Goal: Information Seeking & Learning: Learn about a topic

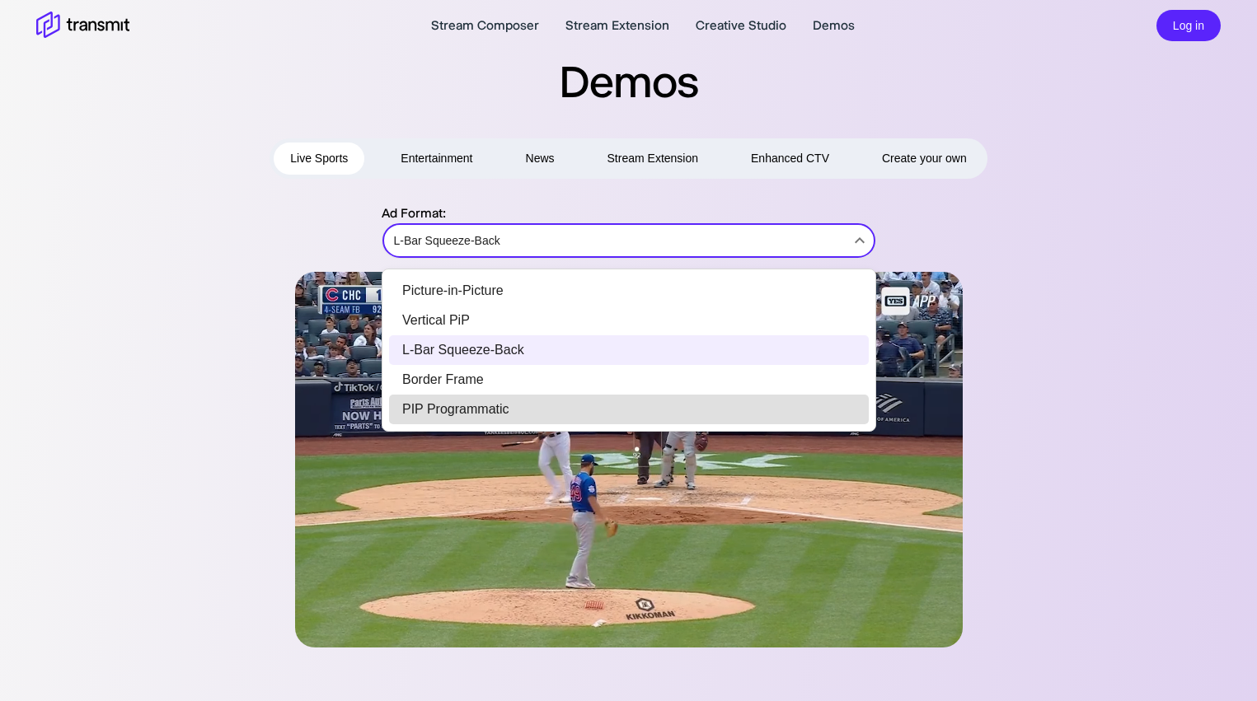
click at [513, 382] on li "Border Frame" at bounding box center [629, 380] width 480 height 30
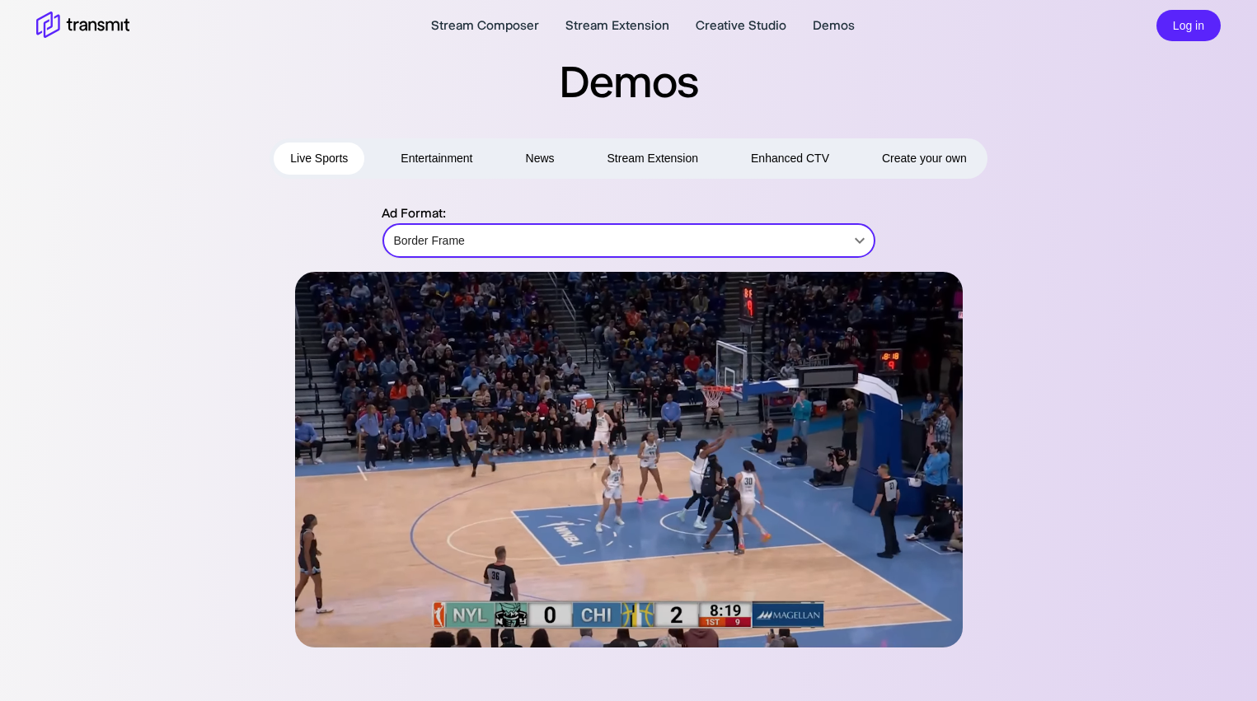
click at [438, 145] on button "Entertainment" at bounding box center [436, 159] width 105 height 32
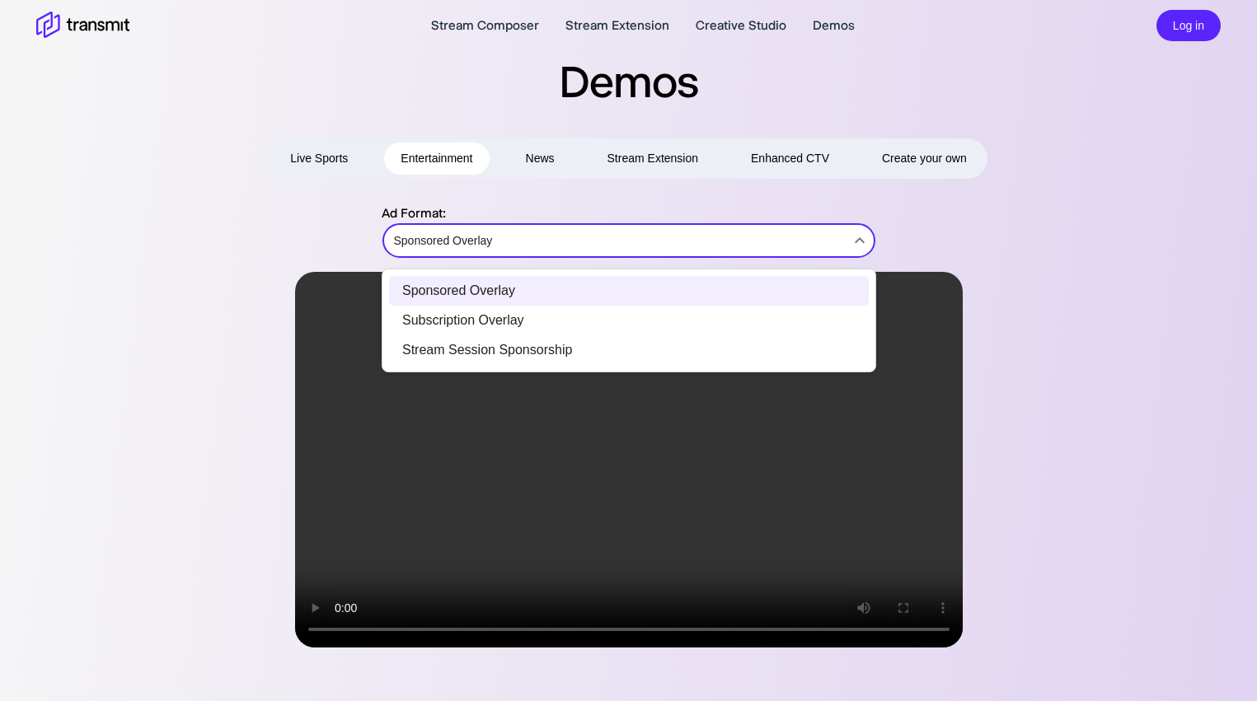
click at [561, 232] on body "Stream Composer Stream Extension Creative Studio Demos Log in Demos Live Sports…" at bounding box center [628, 350] width 1257 height 701
click at [533, 167] on div at bounding box center [628, 350] width 1257 height 701
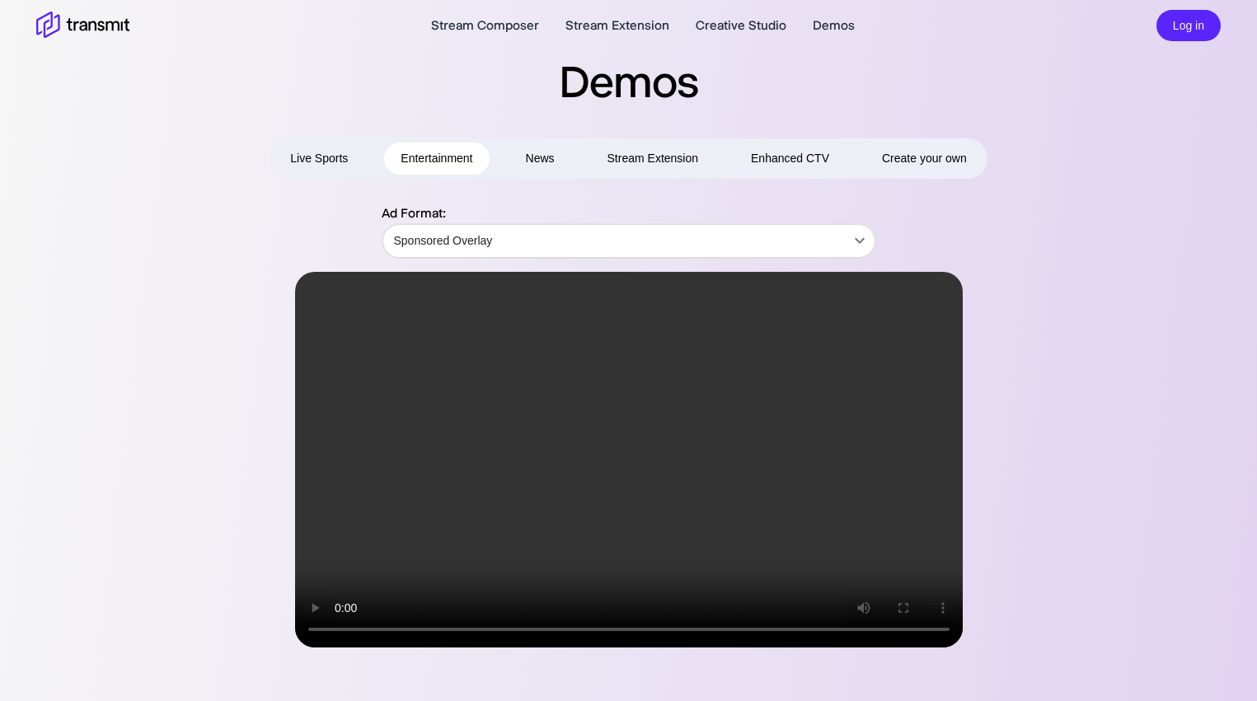
click at [541, 162] on button "News" at bounding box center [540, 159] width 62 height 32
click at [583, 247] on body "Stream Composer Stream Extension Creative Studio Demos Log in Demos Live Sports…" at bounding box center [628, 350] width 1257 height 701
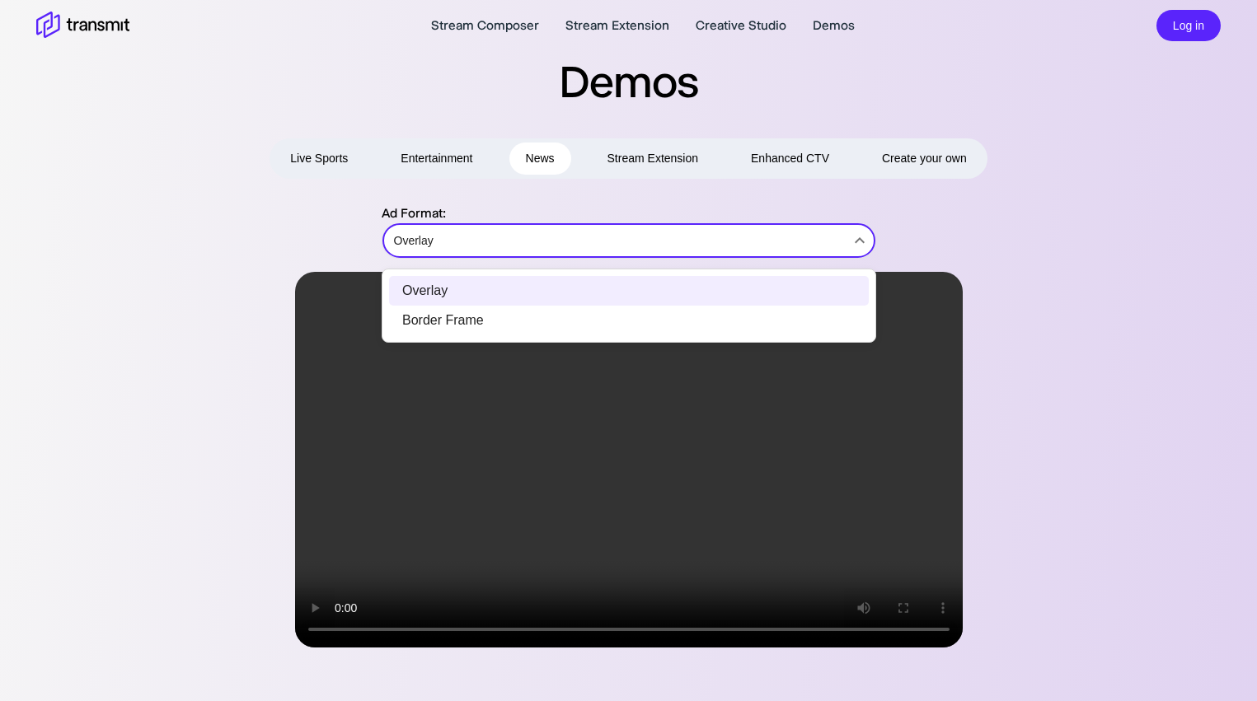
click at [644, 166] on div at bounding box center [628, 350] width 1257 height 701
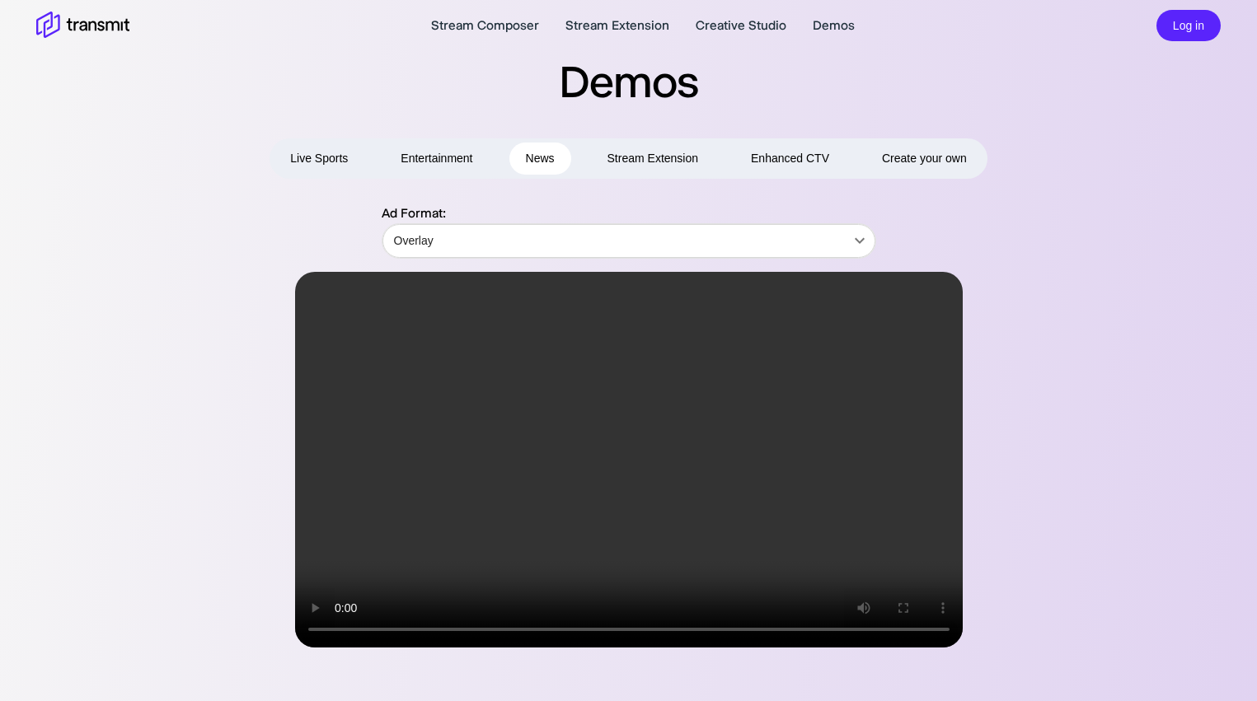
click at [647, 161] on button "Stream Extension" at bounding box center [653, 159] width 124 height 32
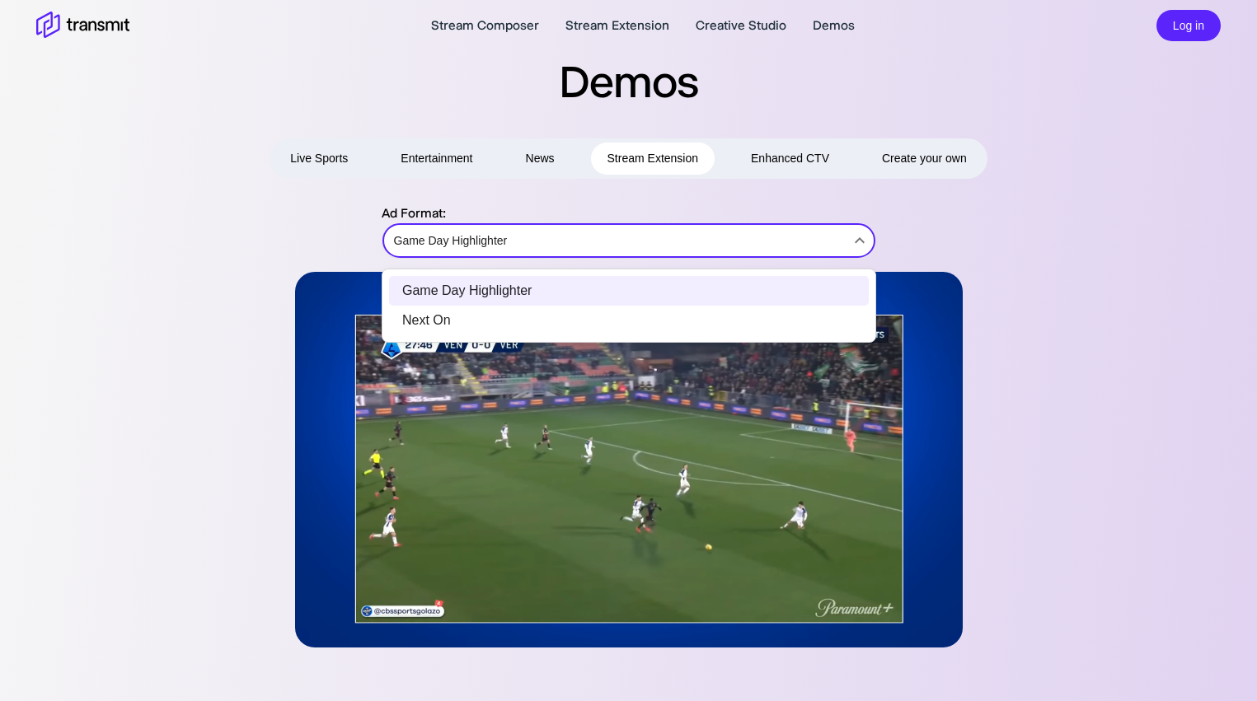
click at [649, 247] on body "Stream Composer Stream Extension Creative Studio Demos Log in Demos Live Sports…" at bounding box center [628, 350] width 1257 height 701
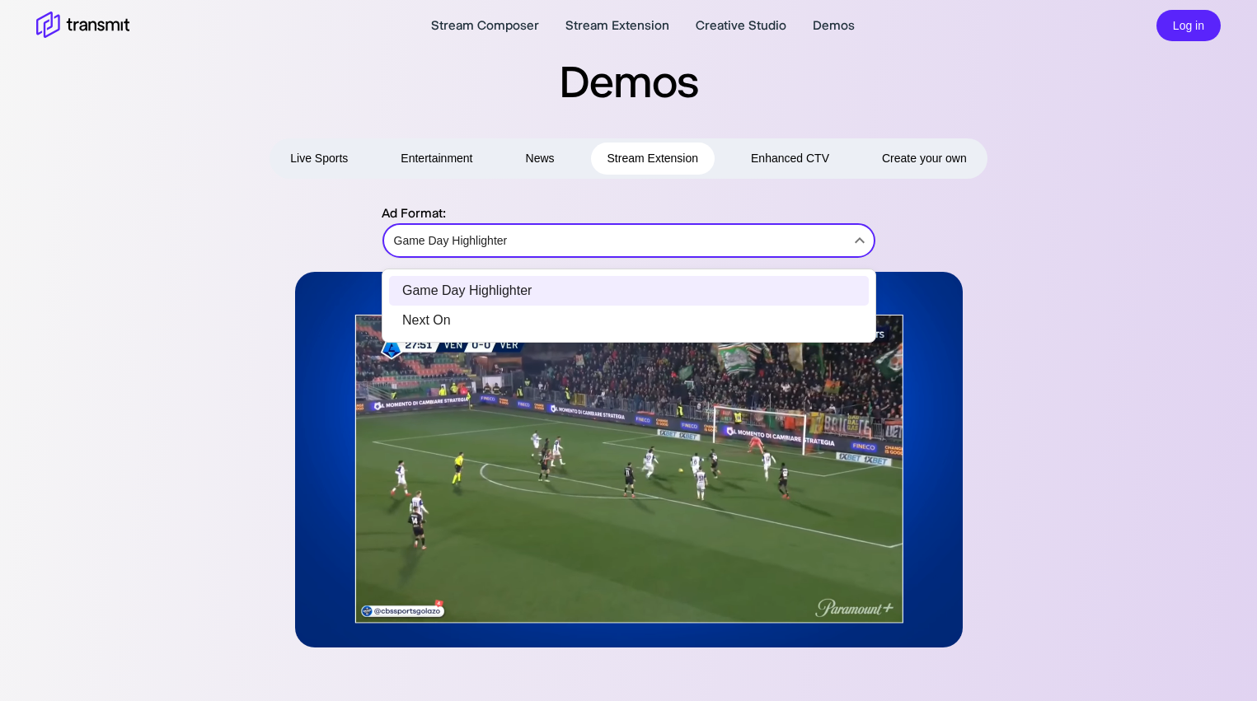
click at [795, 156] on div at bounding box center [628, 350] width 1257 height 701
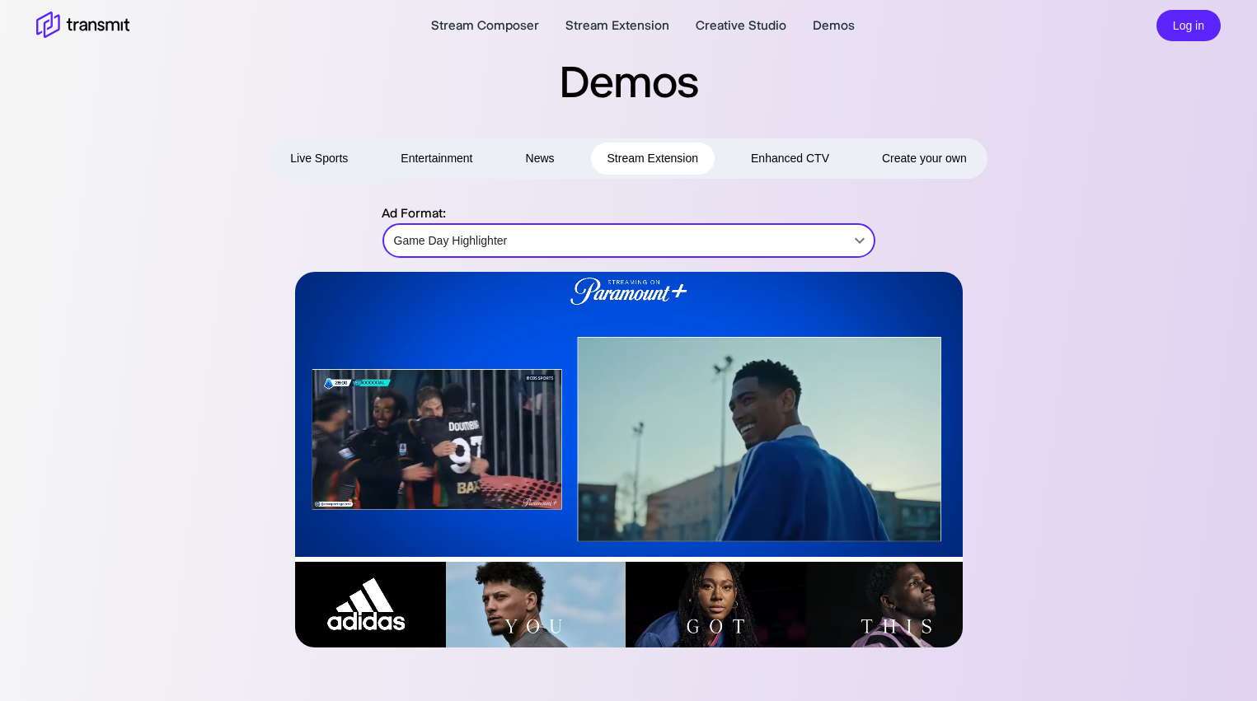
click at [773, 162] on button "Enhanced CTV" at bounding box center [789, 159] width 111 height 32
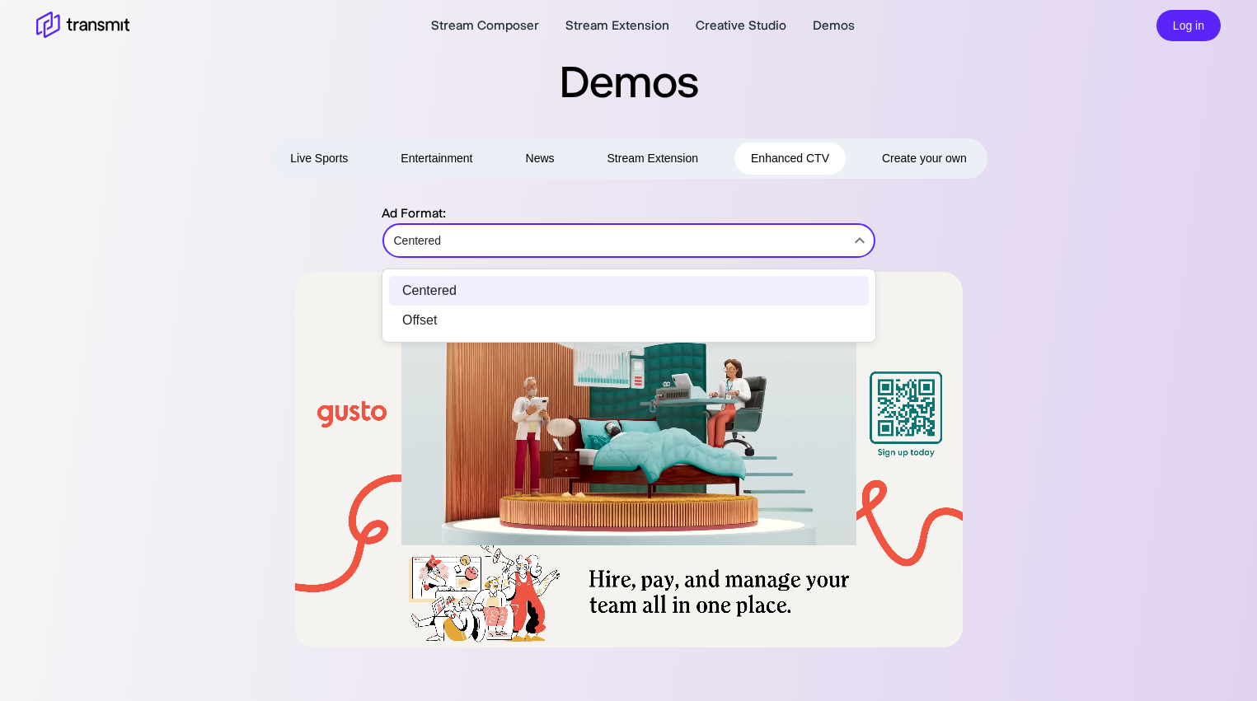
click at [760, 238] on body "Stream Composer Stream Extension Creative Studio Demos Log in Demos Live Sports…" at bounding box center [628, 350] width 1257 height 701
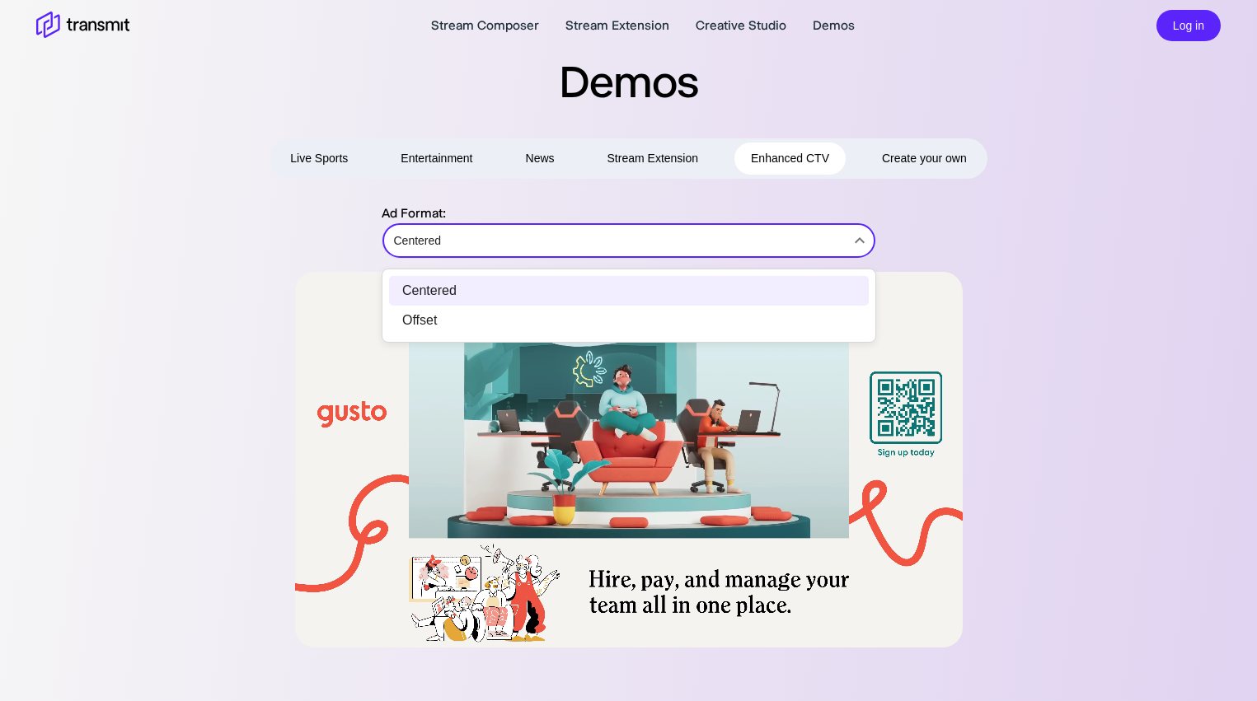
click at [734, 204] on div at bounding box center [628, 350] width 1257 height 701
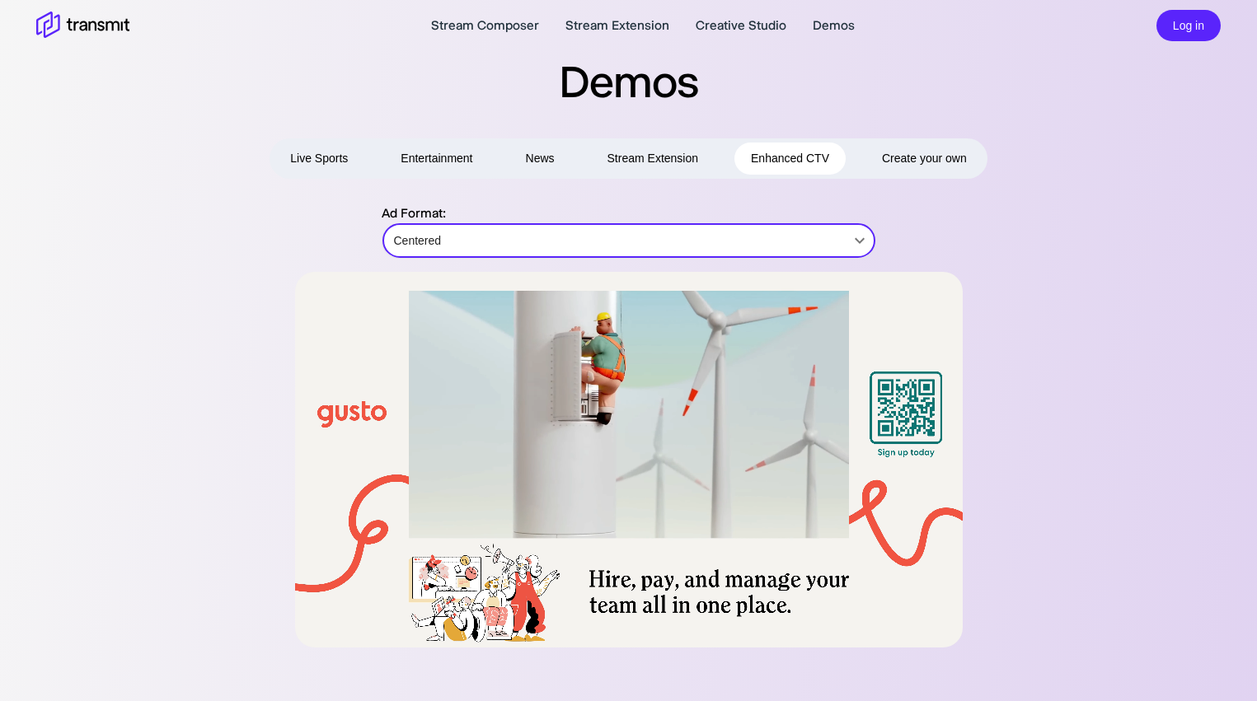
click at [320, 157] on button "Live Sports" at bounding box center [319, 159] width 91 height 32
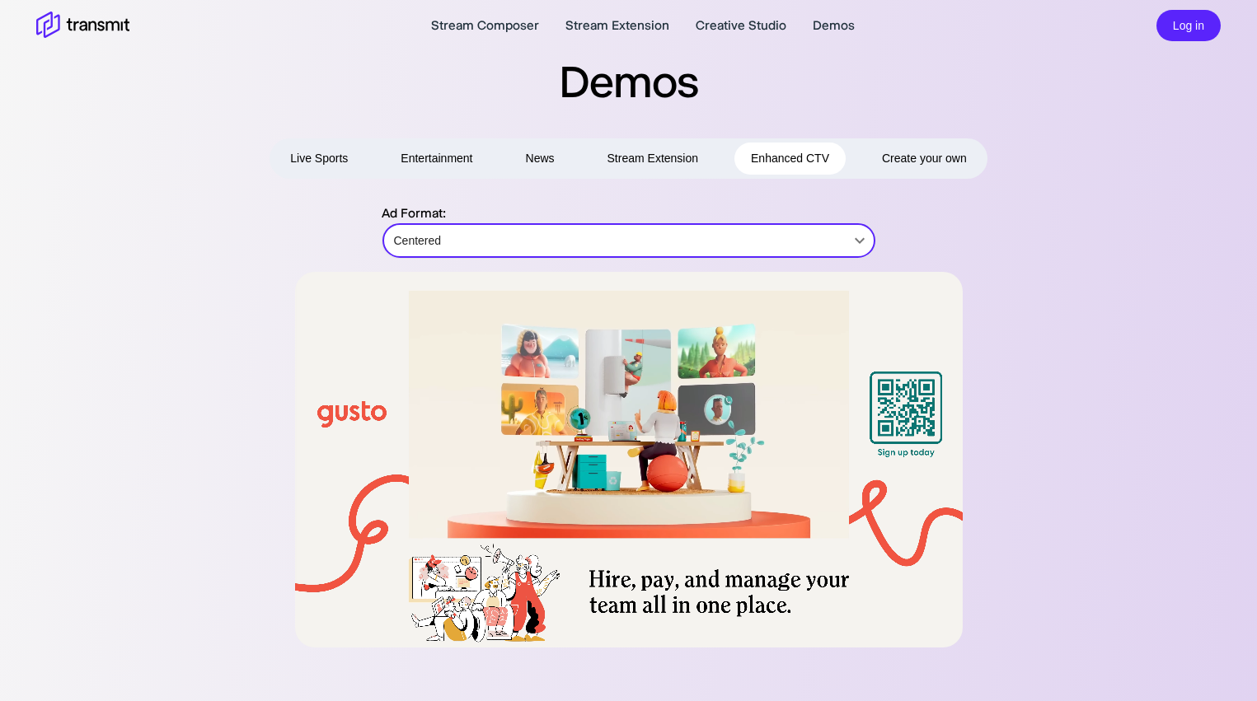
type input "Picture-in-Picture"
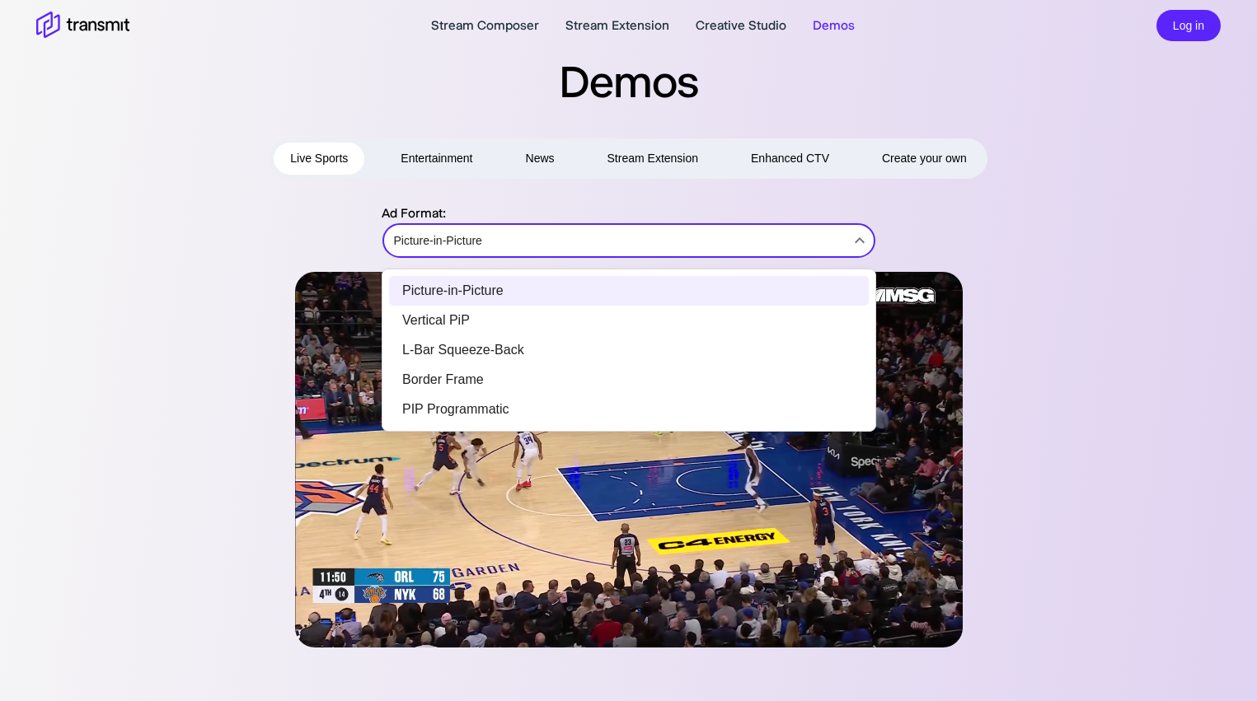
click at [567, 247] on body "Stream Composer Stream Extension Creative Studio Demos Log in Demos Live Sports…" at bounding box center [628, 350] width 1257 height 701
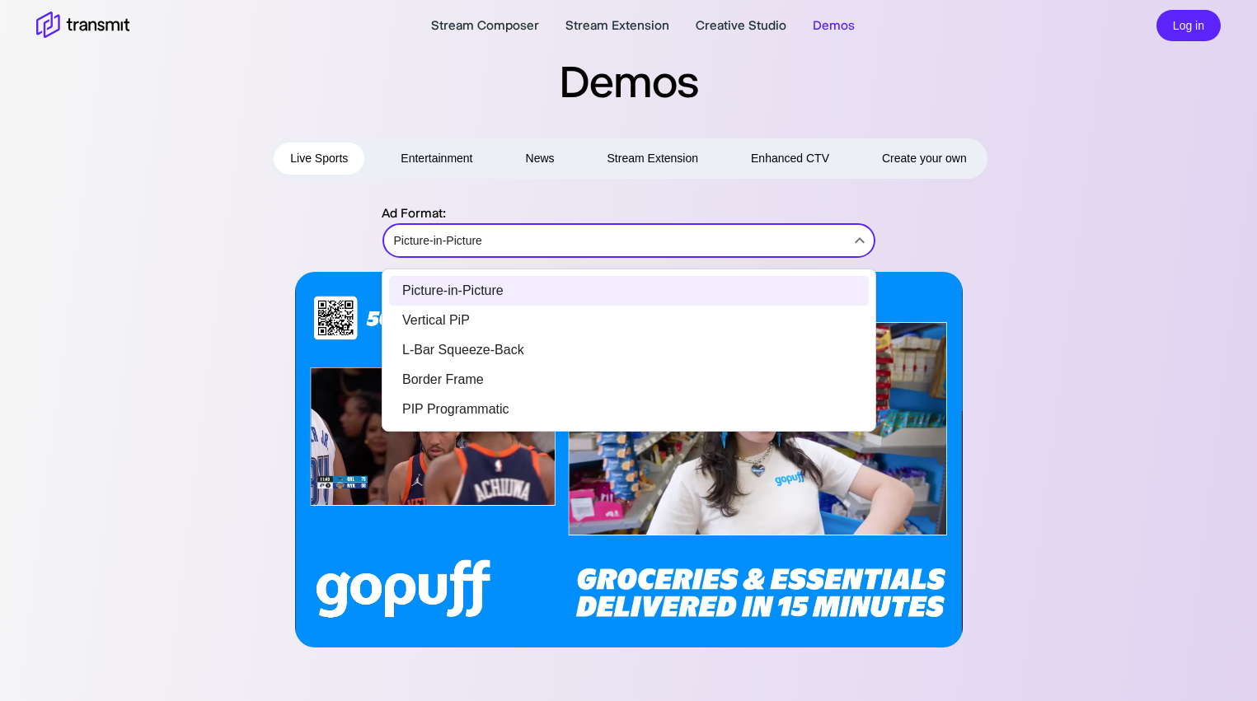
click at [226, 322] on div at bounding box center [628, 350] width 1257 height 701
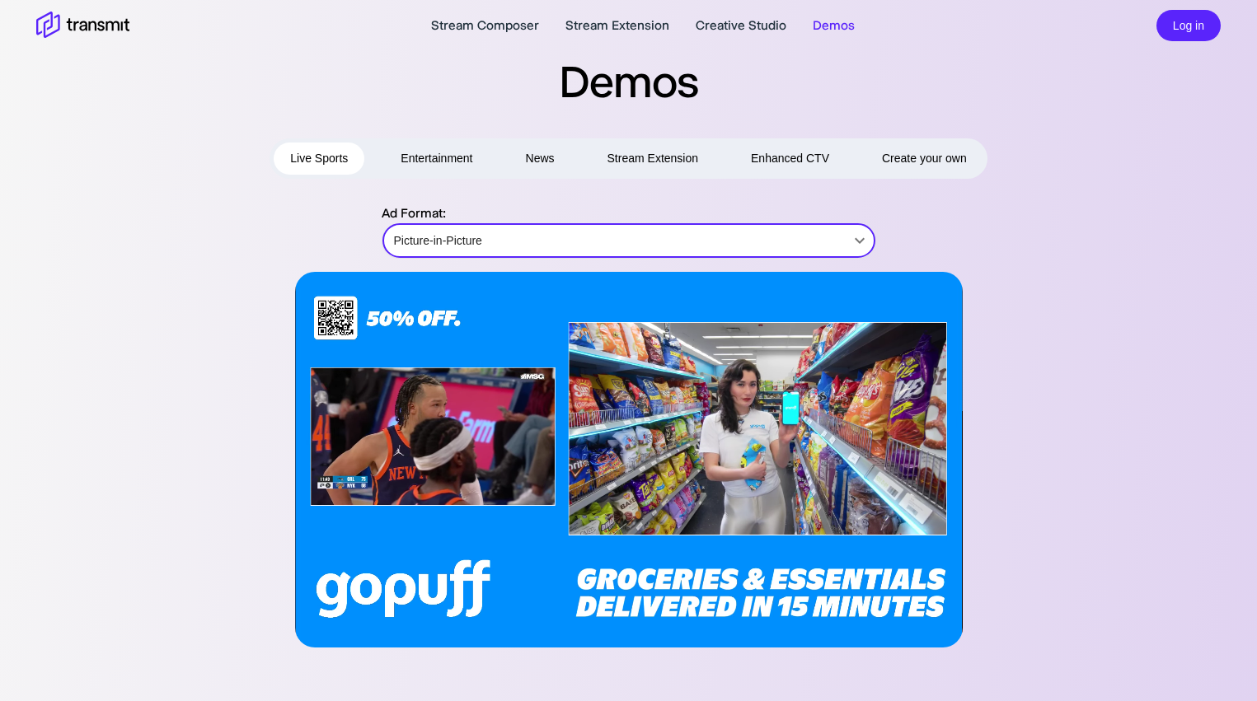
click at [1160, 532] on div "Ad Format: Picture-in-Picture Picture-in-Picture ​" at bounding box center [628, 426] width 1184 height 444
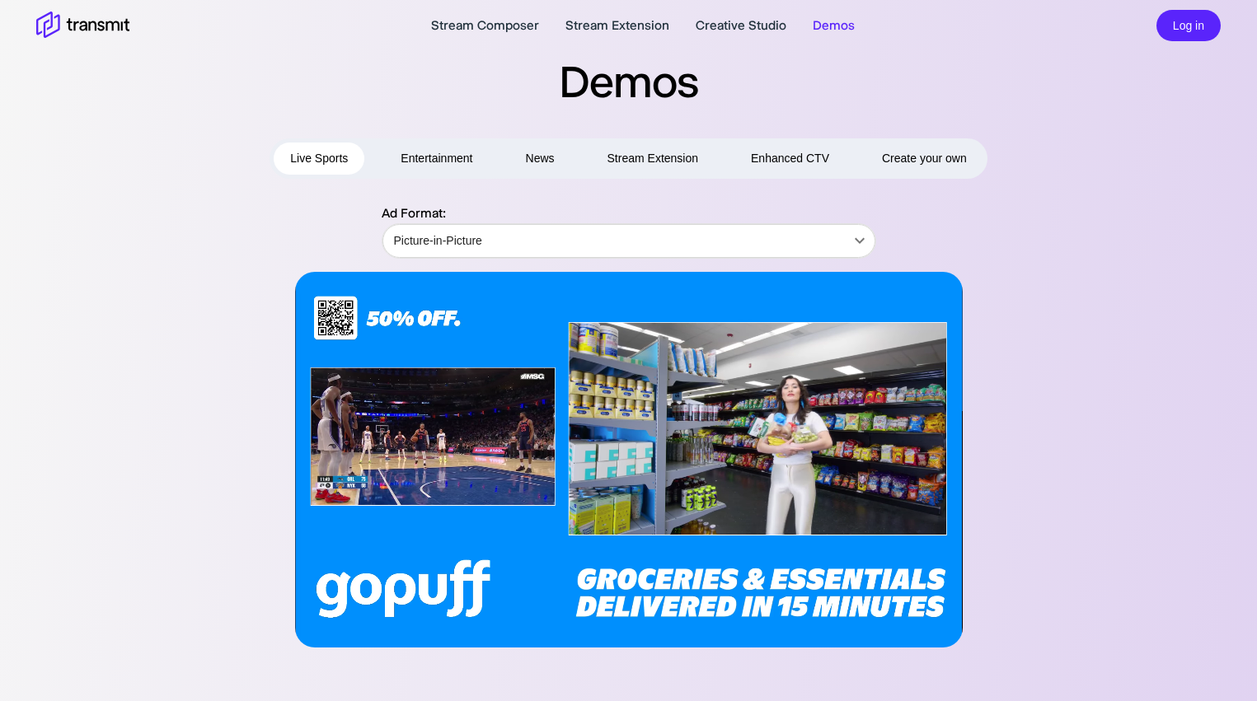
click at [1139, 463] on div "Ad Format: Picture-in-Picture Picture-in-Picture ​" at bounding box center [628, 426] width 1184 height 444
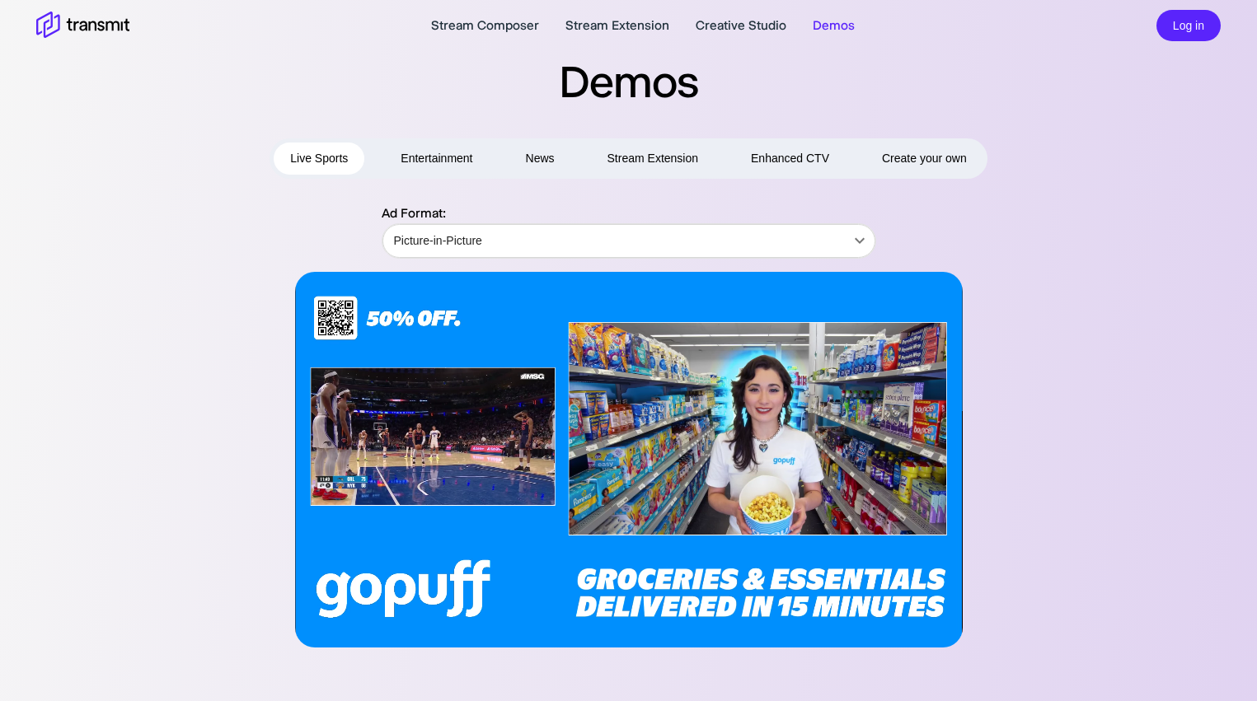
click at [1139, 463] on div "Ad Format: Picture-in-Picture Picture-in-Picture ​" at bounding box center [628, 426] width 1184 height 444
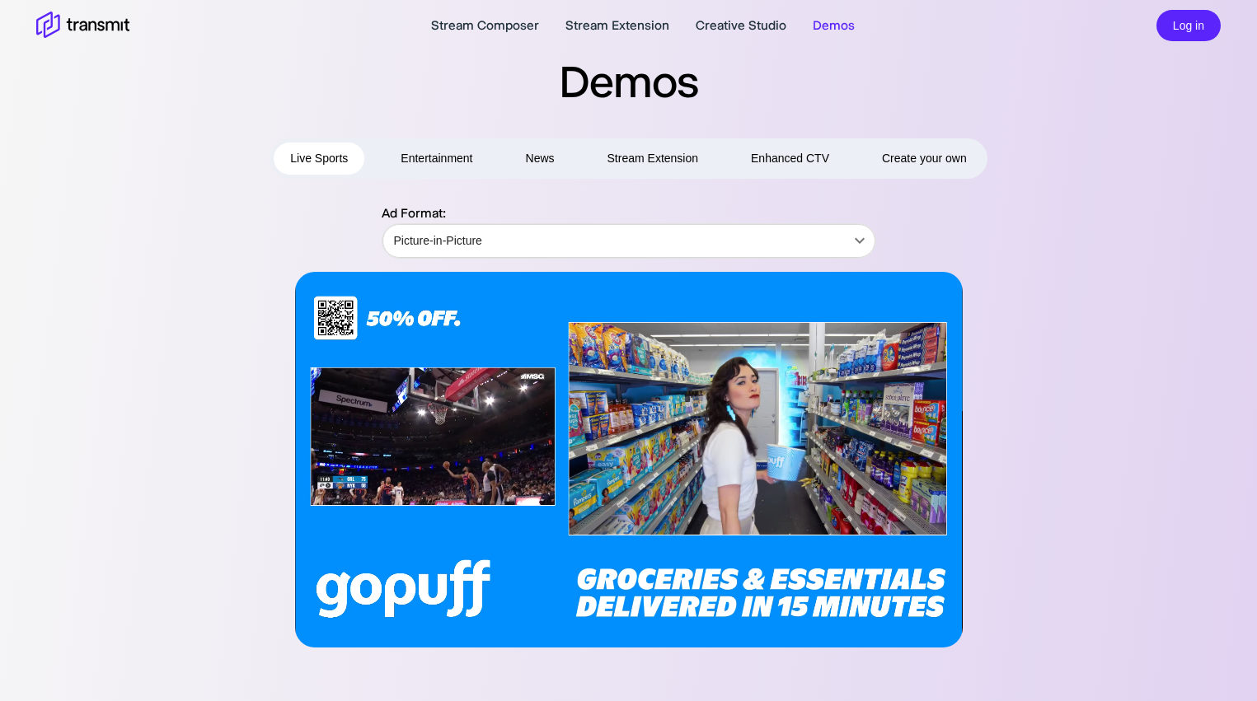
click at [193, 236] on div "Ad Format: Picture-in-Picture Picture-in-Picture ​" at bounding box center [629, 231] width 948 height 55
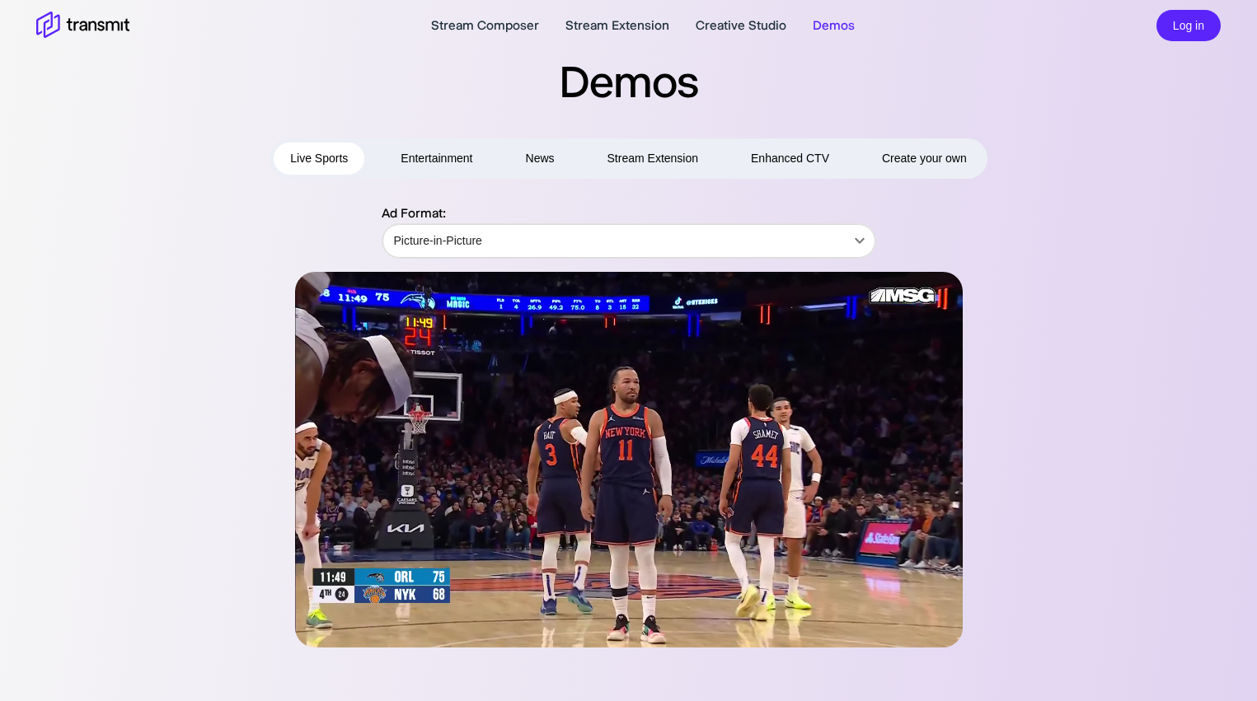
click at [185, 209] on div "Ad Format: Picture-in-Picture Picture-in-Picture ​" at bounding box center [629, 231] width 948 height 55
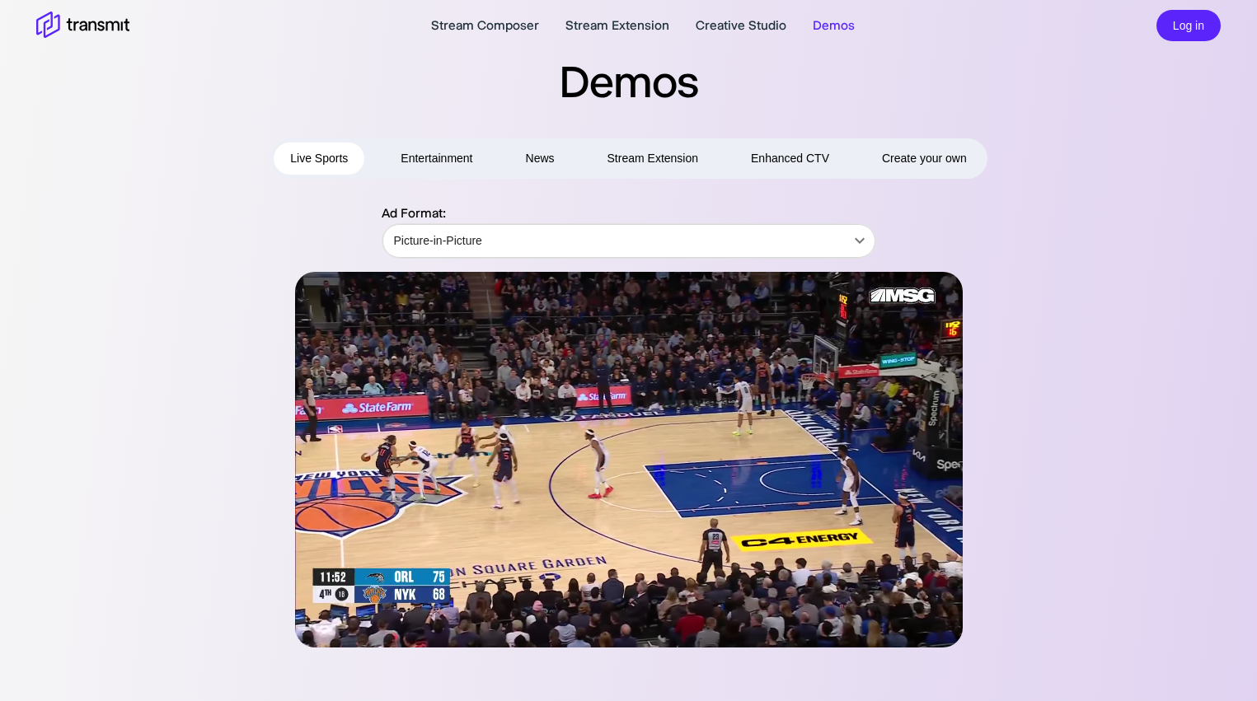
click at [185, 197] on div "Live Sports Entertainment News Stream Extension Enhanced CTV Create your own Ad…" at bounding box center [628, 392] width 1257 height 509
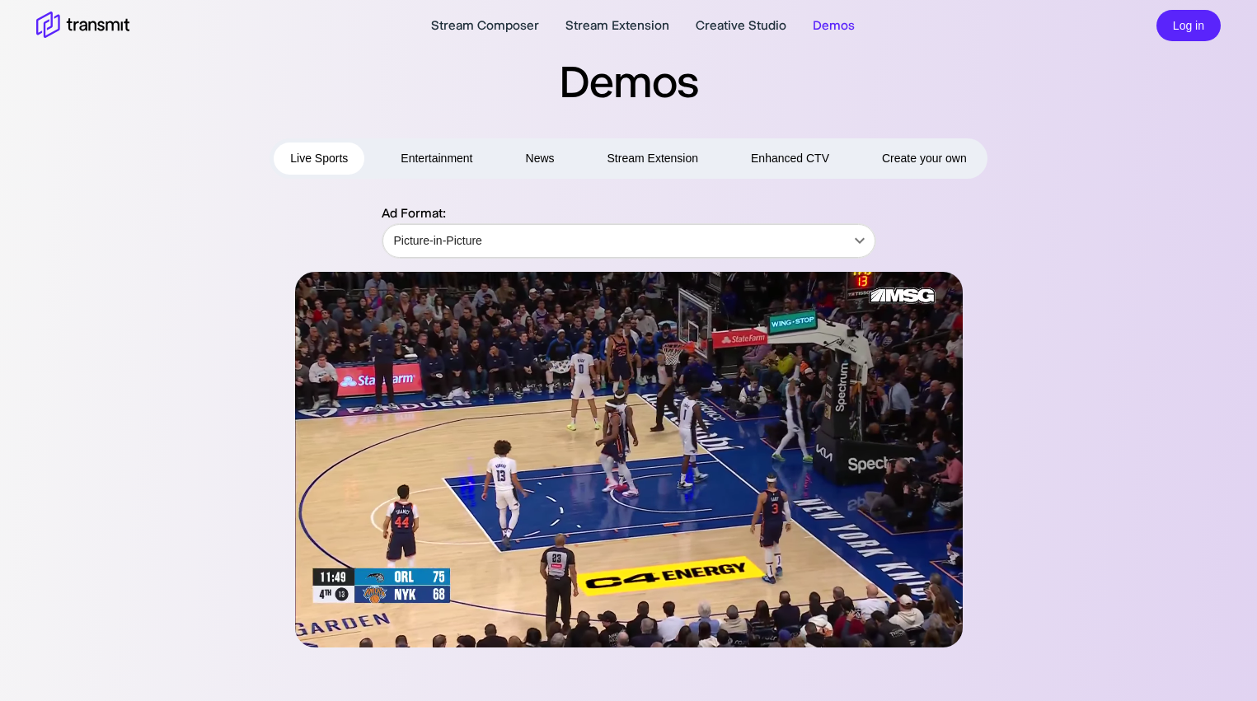
click at [185, 197] on div "Live Sports Entertainment News Stream Extension Enhanced CTV Create your own Ad…" at bounding box center [628, 392] width 1257 height 509
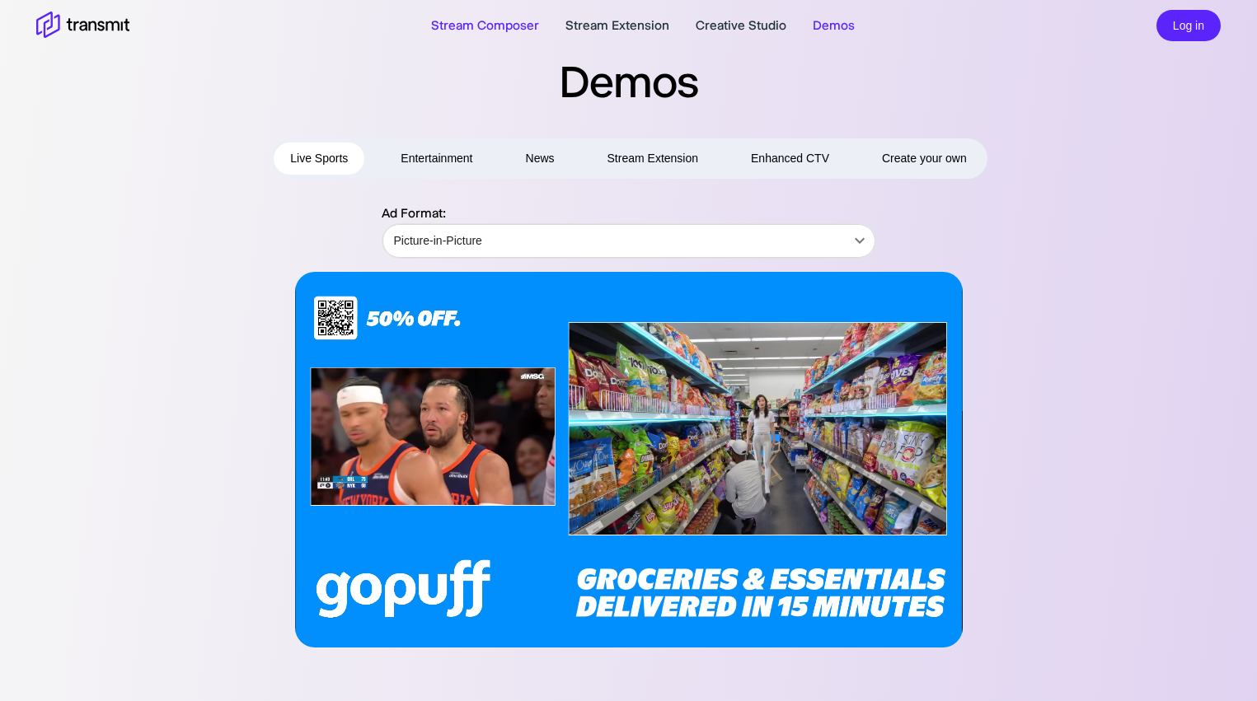
click at [473, 29] on link "Stream Composer" at bounding box center [485, 26] width 108 height 20
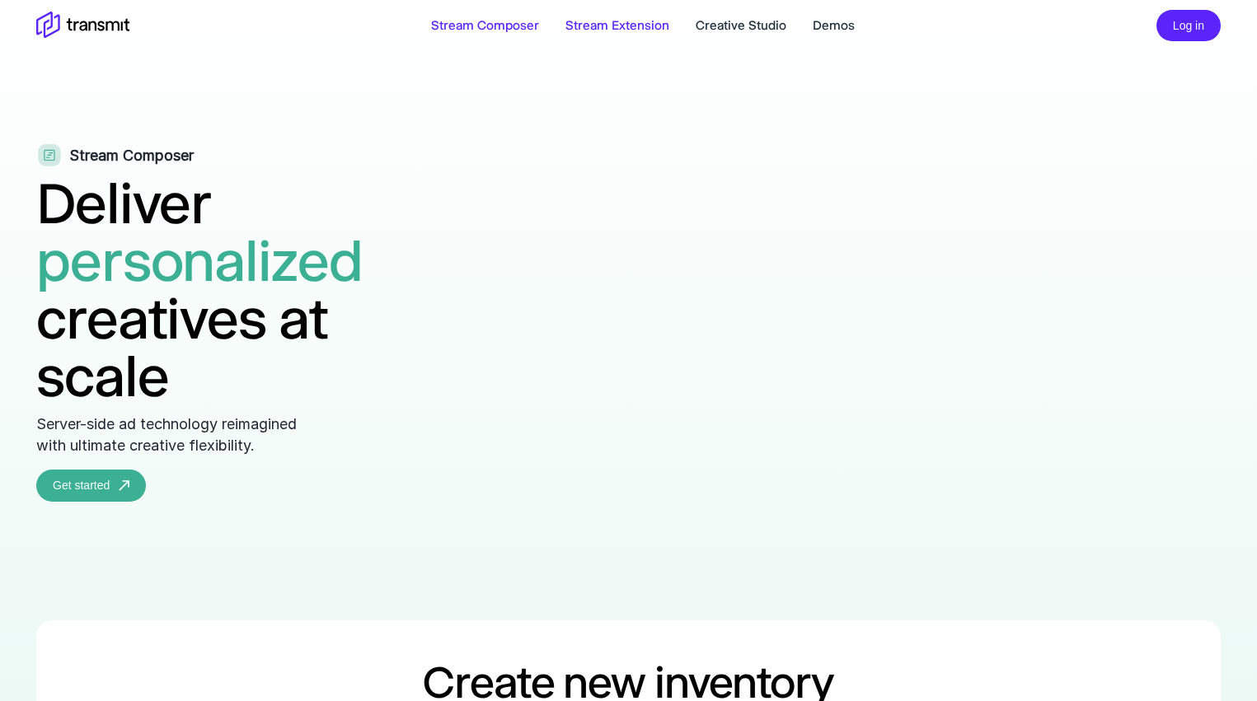
click at [593, 25] on link "Stream Extension" at bounding box center [617, 26] width 104 height 20
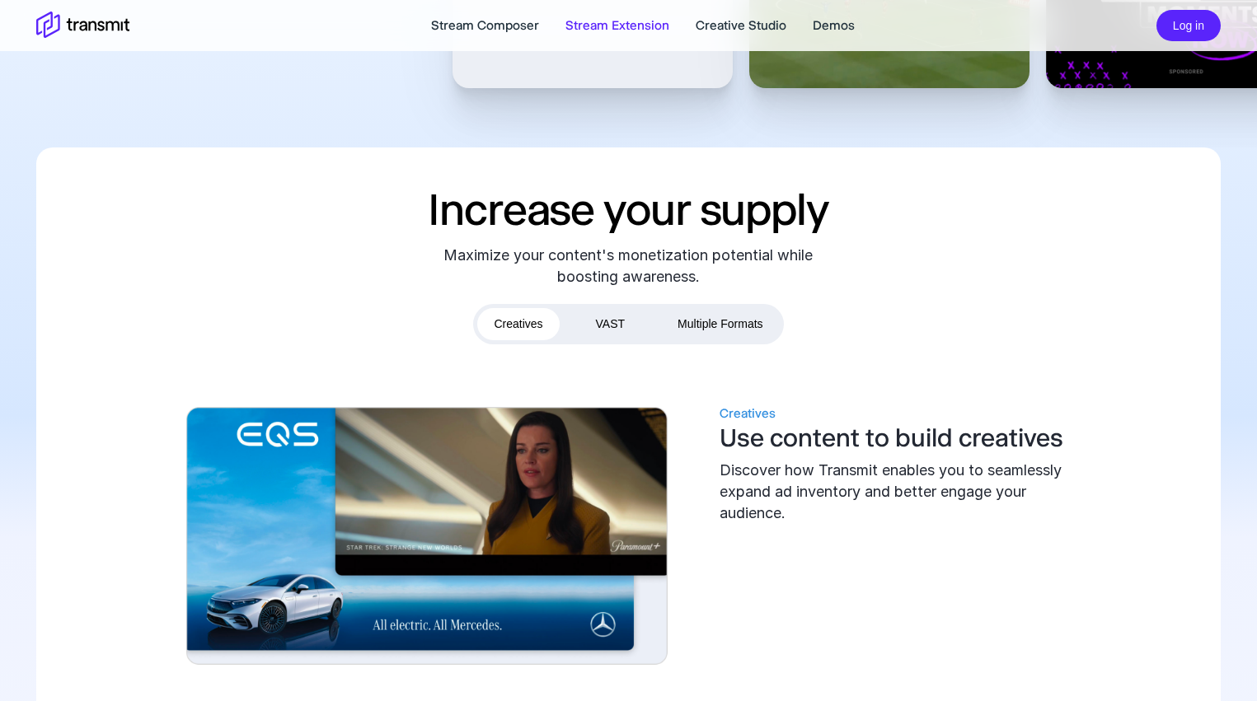
scroll to position [663, 0]
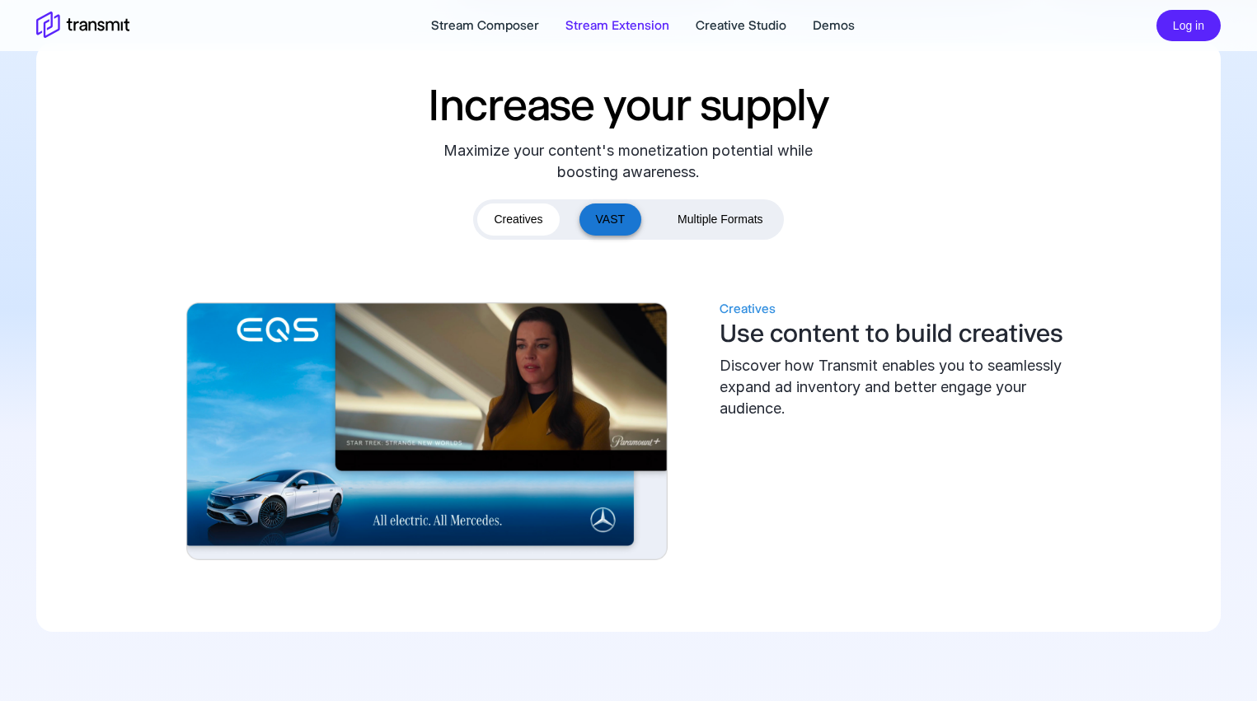
click at [607, 216] on button "VAST" at bounding box center [610, 220] width 63 height 32
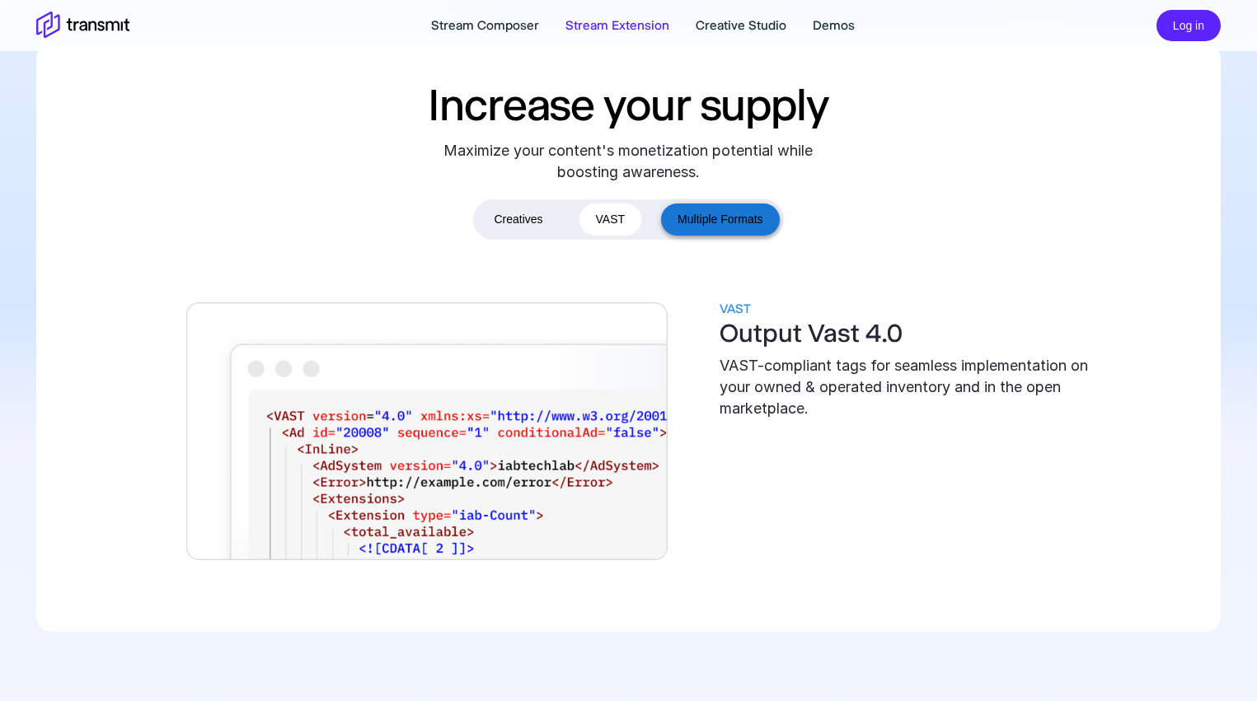
click at [722, 217] on button "Multiple Formats" at bounding box center [720, 220] width 118 height 32
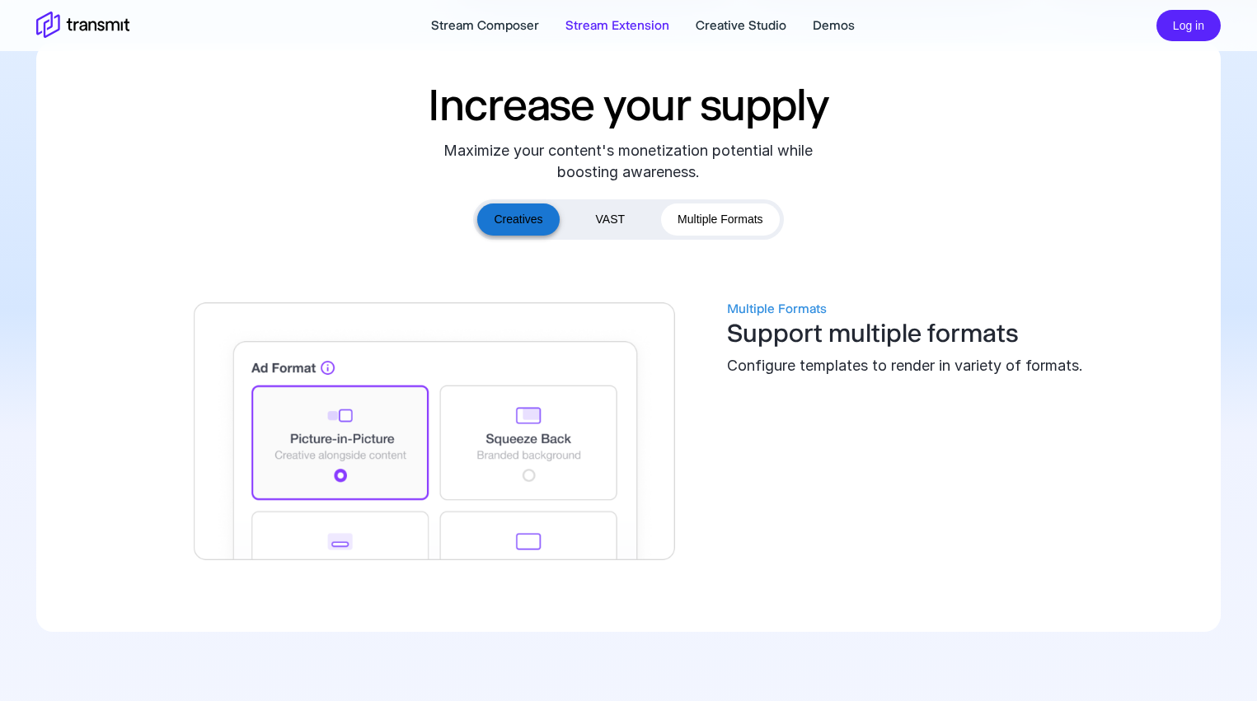
click at [515, 217] on button "Creatives" at bounding box center [518, 220] width 82 height 32
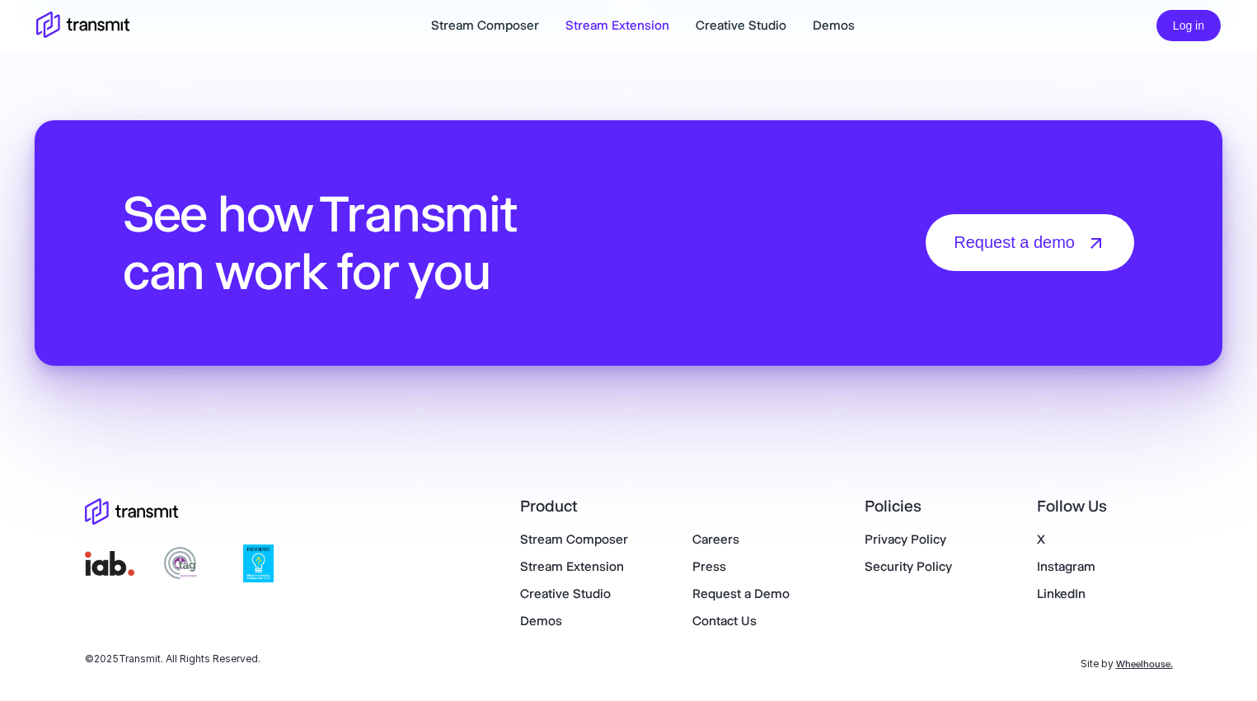
scroll to position [0, 0]
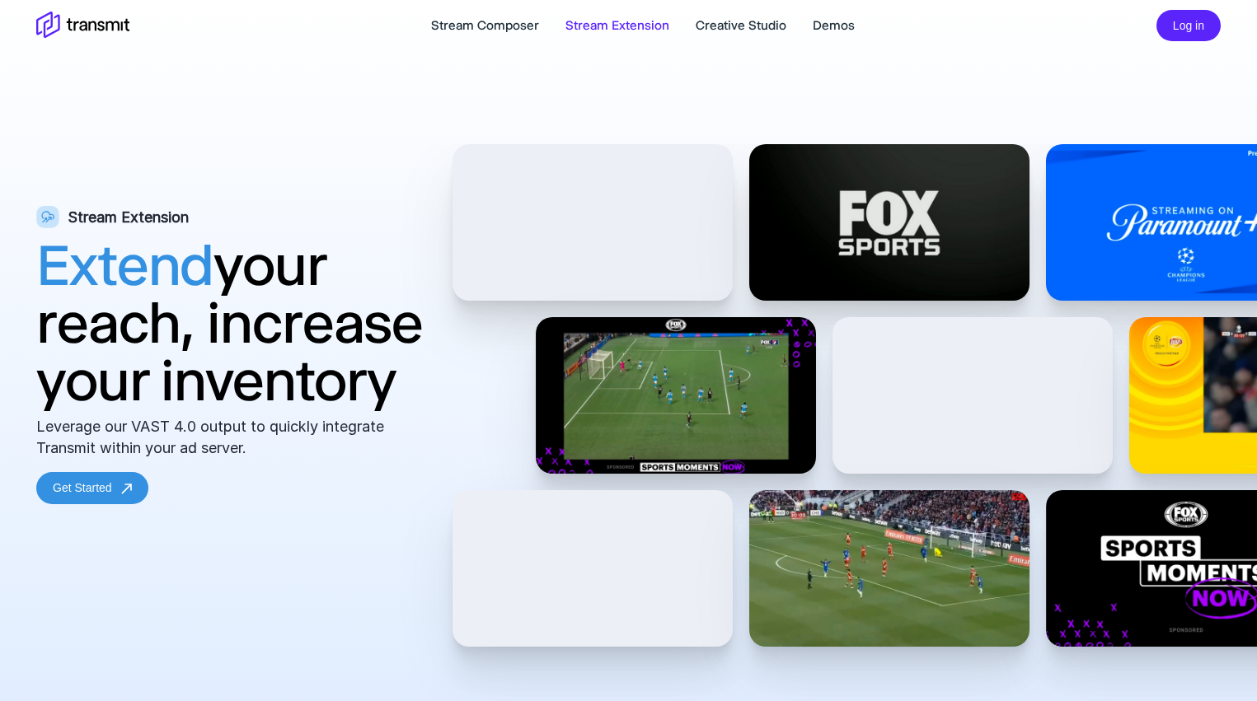
click at [748, 35] on div "Stream Composer Stream Extension Creative Studio Demos Log in" at bounding box center [628, 26] width 1217 height 38
click at [748, 26] on link "Creative Studio" at bounding box center [741, 26] width 91 height 20
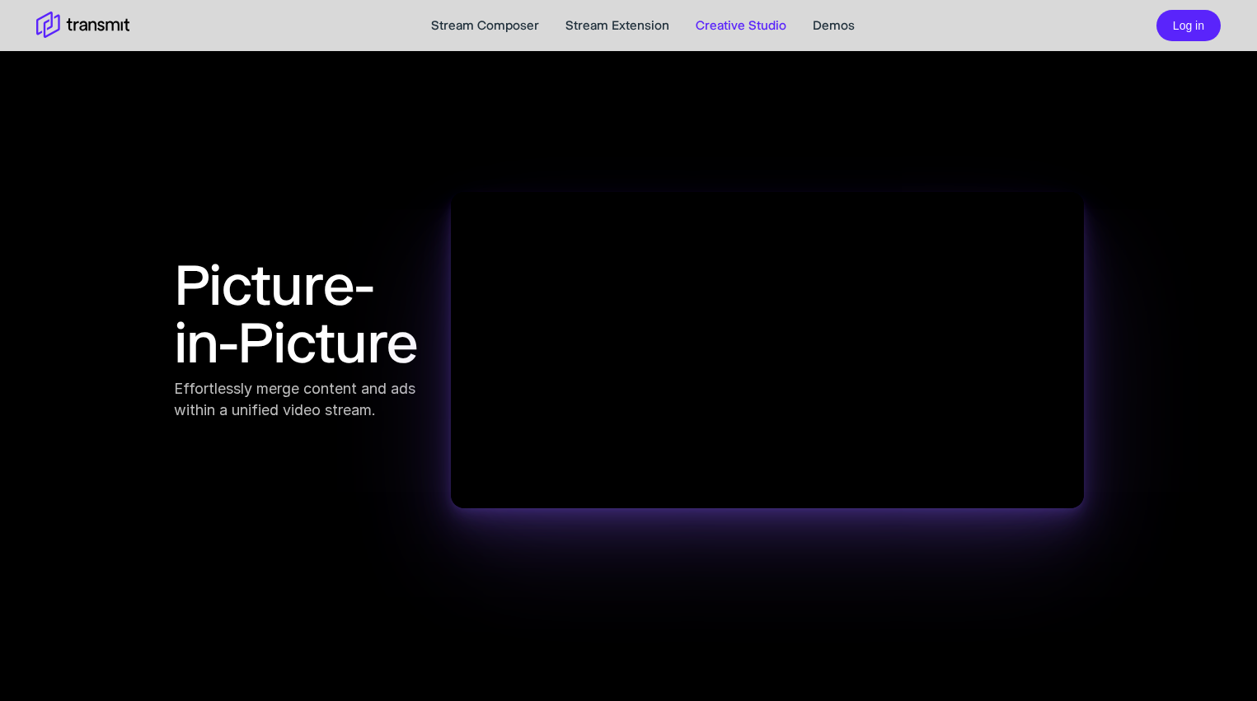
scroll to position [1307, 0]
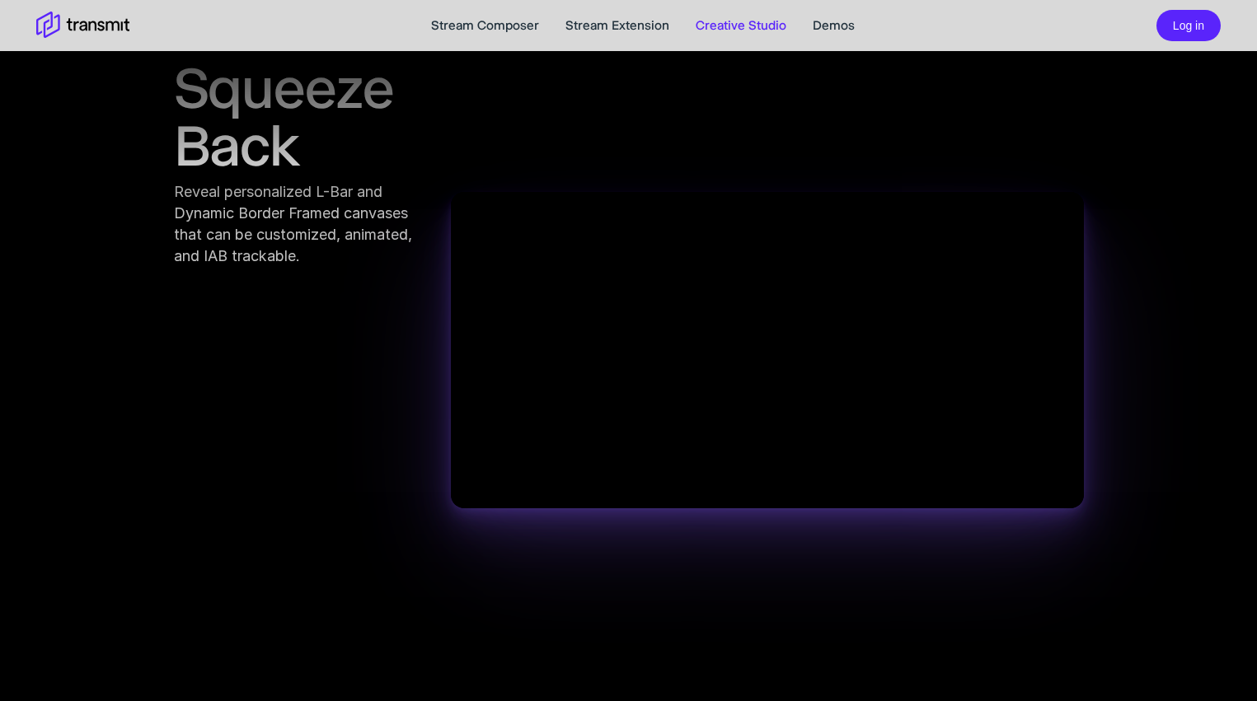
scroll to position [2010, 0]
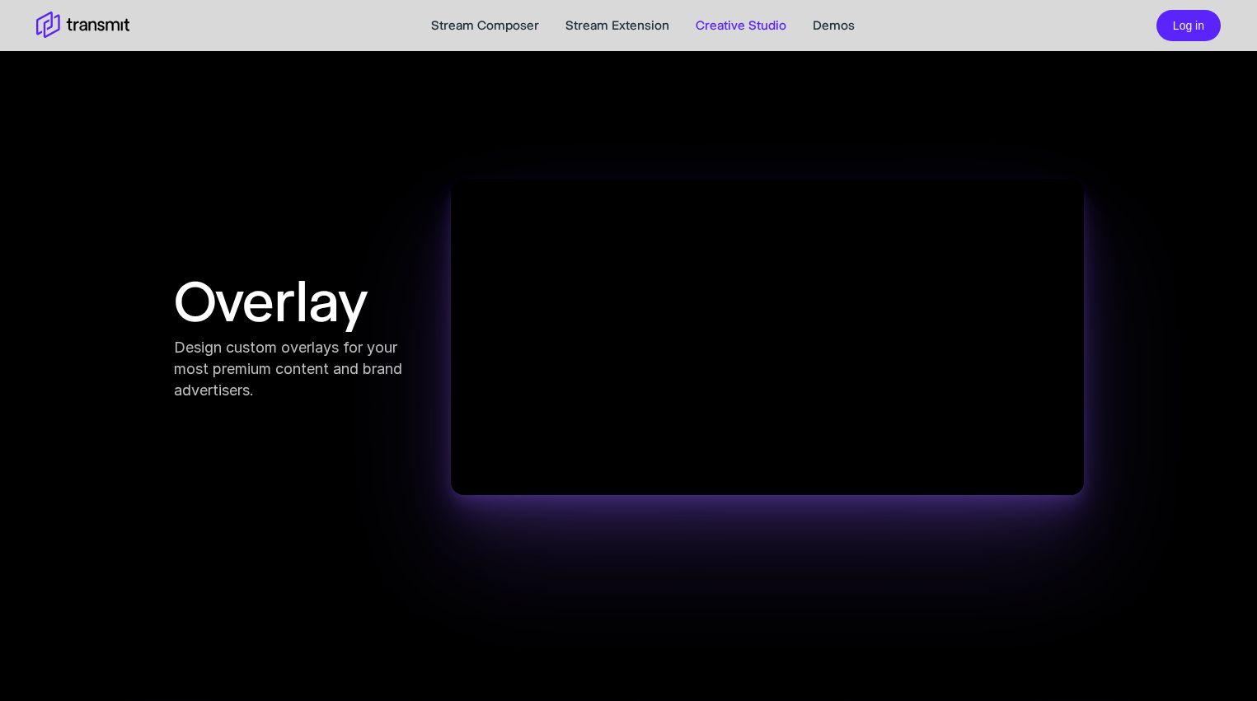
scroll to position [2649, 0]
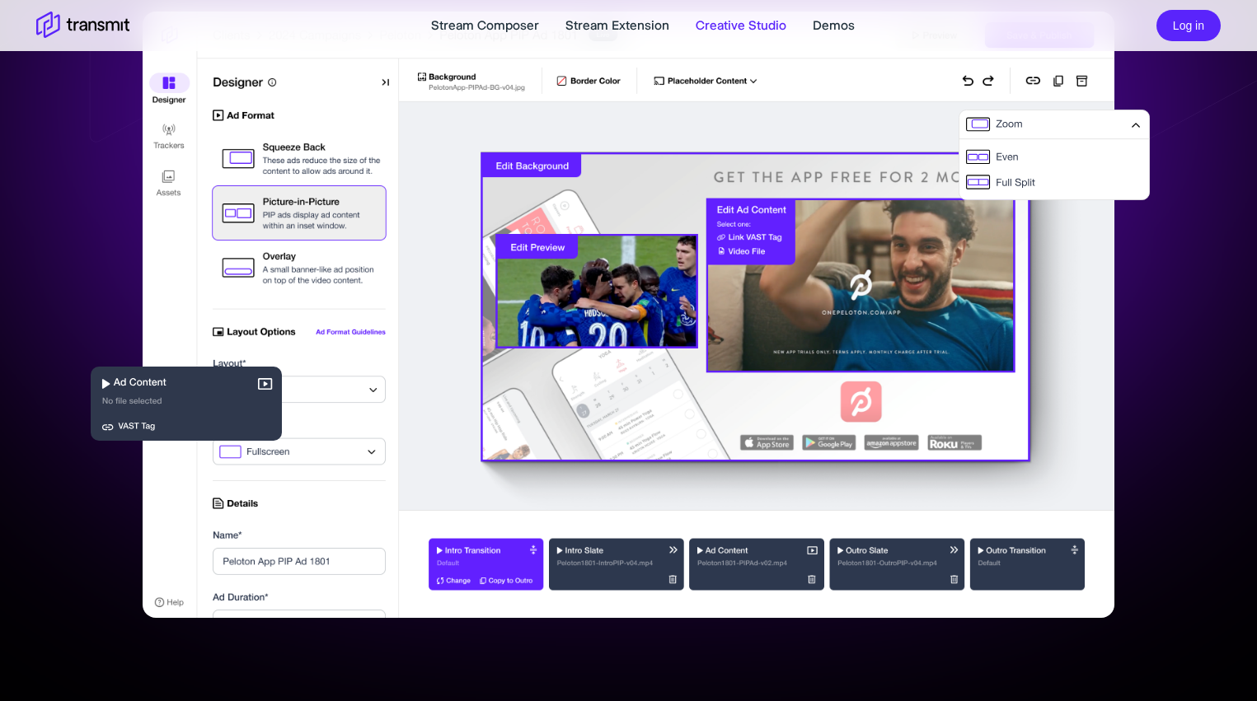
scroll to position [458, 0]
